Goal: Task Accomplishment & Management: Manage account settings

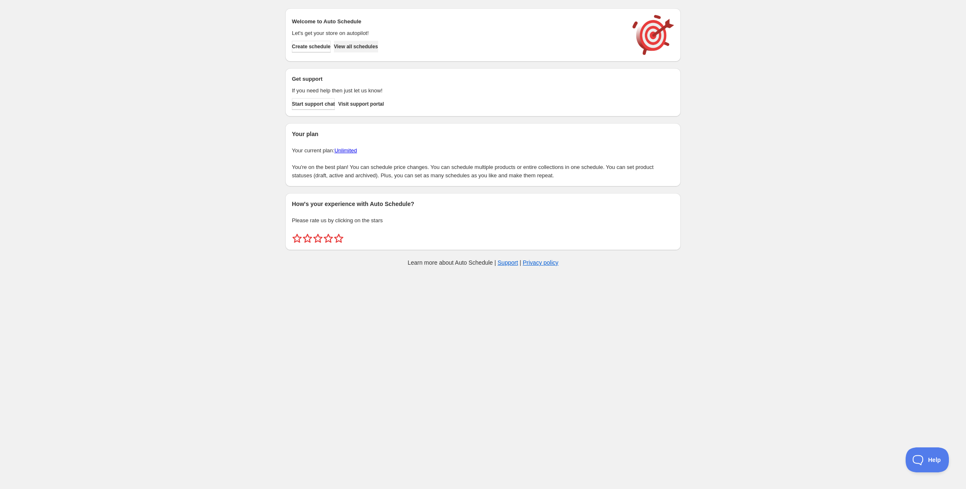
click at [359, 47] on span "View all schedules" at bounding box center [356, 46] width 44 height 7
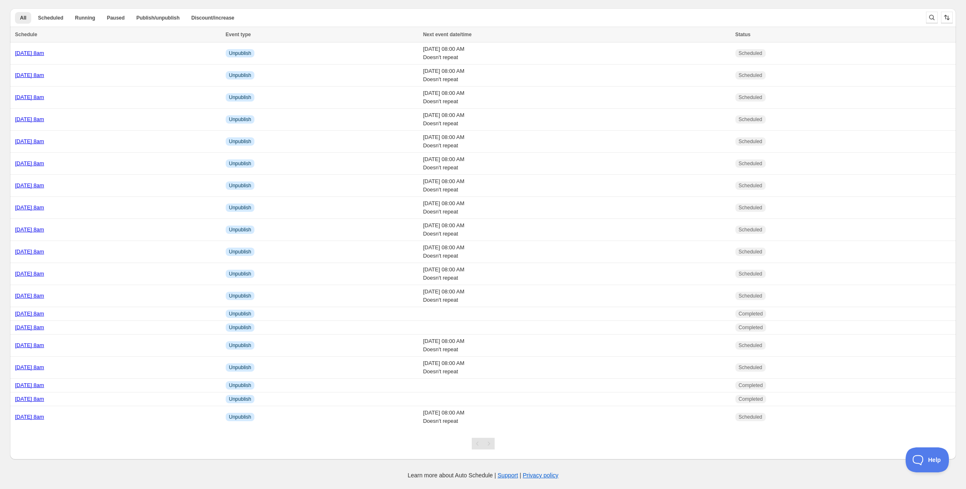
click at [232, 2] on div "All Scheduled Running Paused Publish/unpublish Discount/increase More views All…" at bounding box center [479, 231] width 953 height 458
click at [44, 369] on link "[DATE] 8am" at bounding box center [29, 367] width 29 height 6
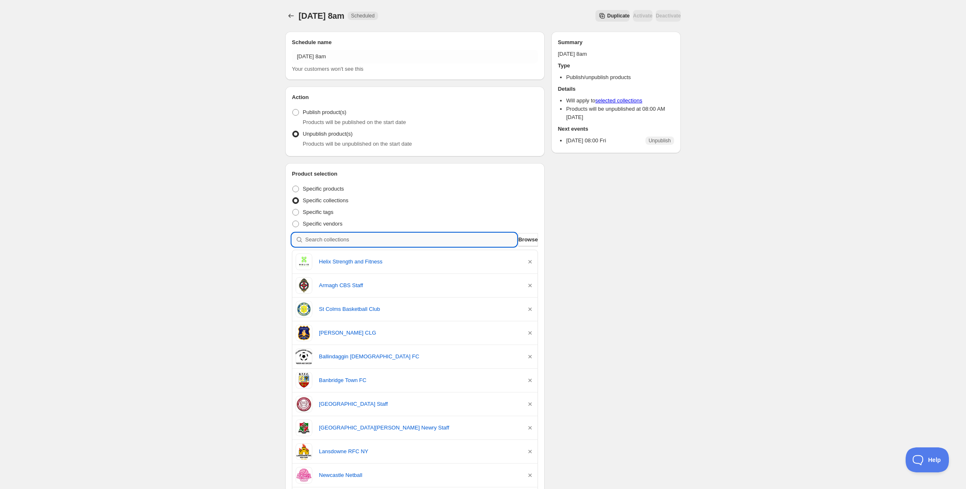
click at [410, 240] on input "search" at bounding box center [411, 239] width 212 height 13
paste input "[GEOGRAPHIC_DATA] Staff"
type input "[GEOGRAPHIC_DATA] Staff"
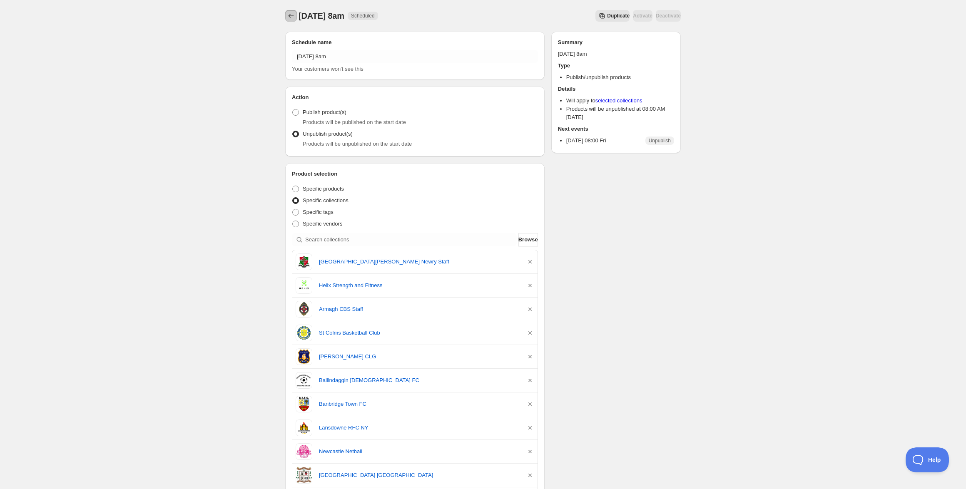
click at [288, 15] on icon "Schedules" at bounding box center [291, 16] width 8 height 8
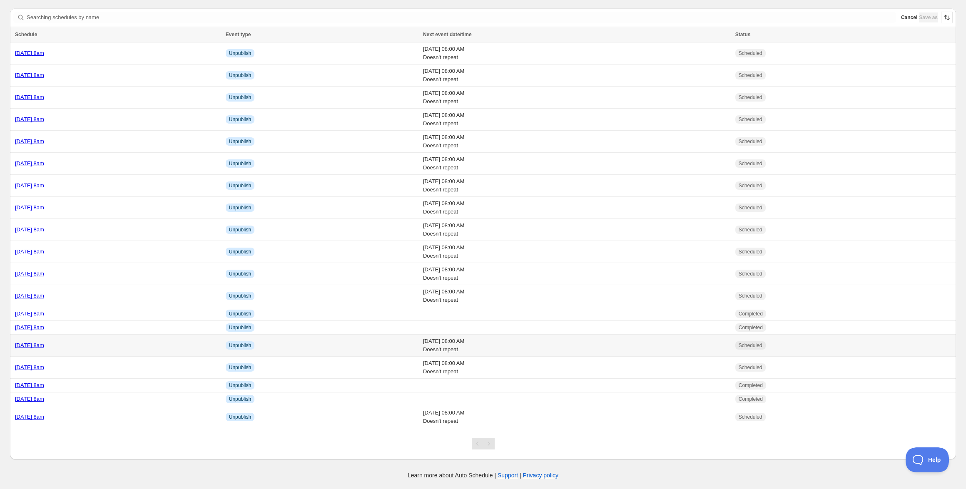
click at [44, 348] on link "[DATE] 8am" at bounding box center [29, 345] width 29 height 6
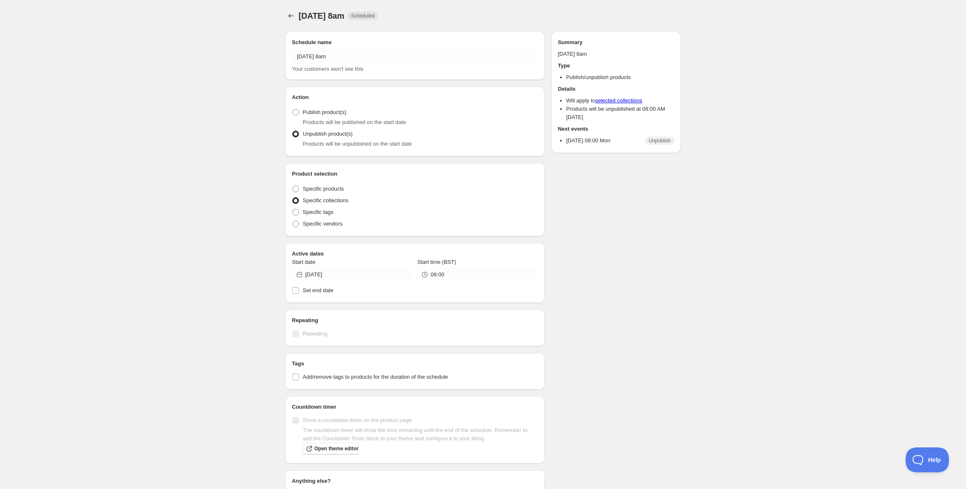
radio input "true"
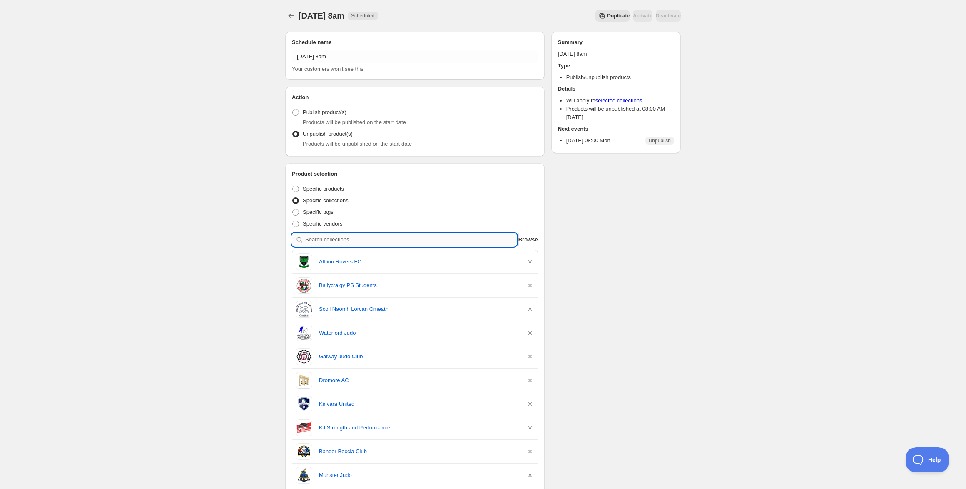
click at [389, 239] on input "search" at bounding box center [411, 239] width 212 height 13
paste input "[GEOGRAPHIC_DATA] Staff"
type input "[GEOGRAPHIC_DATA] Staff"
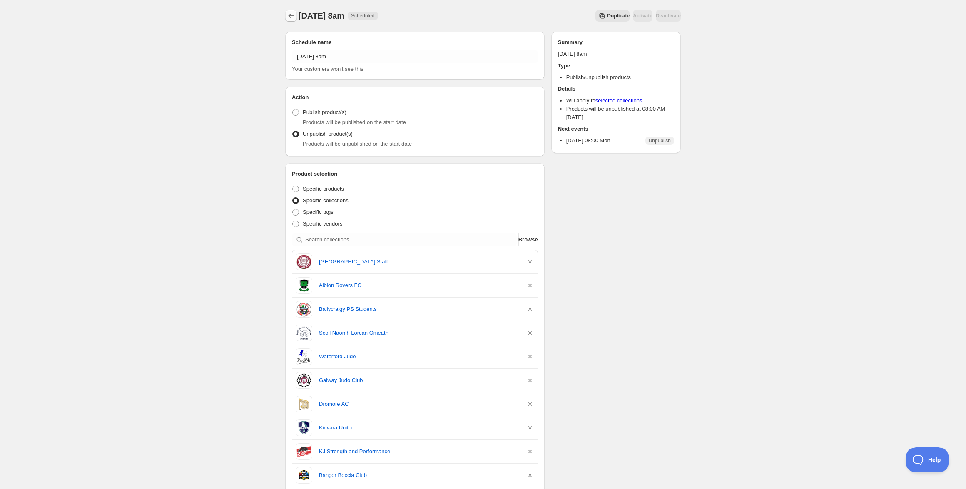
click at [292, 16] on icon "Schedules" at bounding box center [291, 16] width 8 height 8
